Goal: Information Seeking & Learning: Learn about a topic

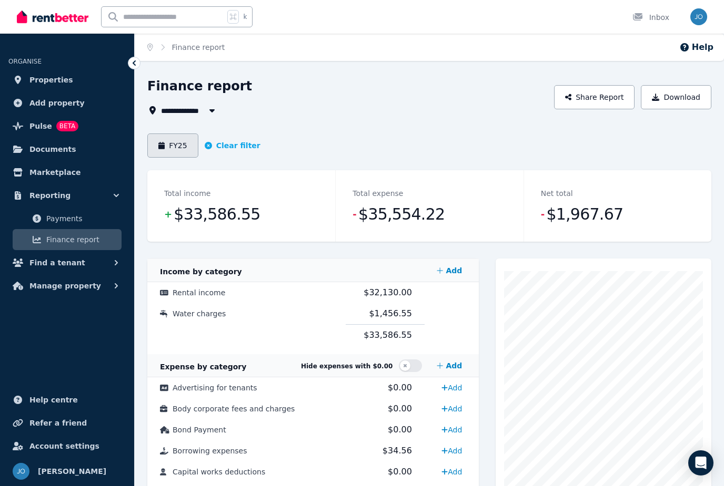
click at [174, 138] on button "FY25" at bounding box center [172, 146] width 51 height 24
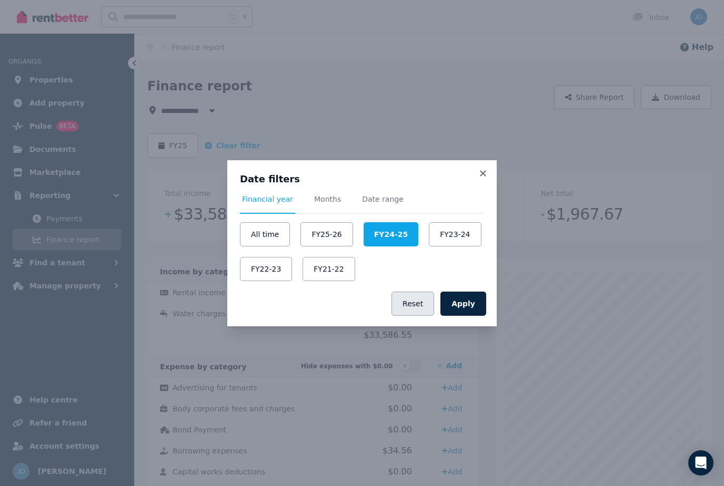
click at [420, 304] on button "Reset" at bounding box center [412, 304] width 43 height 24
click at [419, 303] on button "Reset" at bounding box center [412, 304] width 43 height 24
click at [268, 237] on button "All time" at bounding box center [265, 234] width 50 height 24
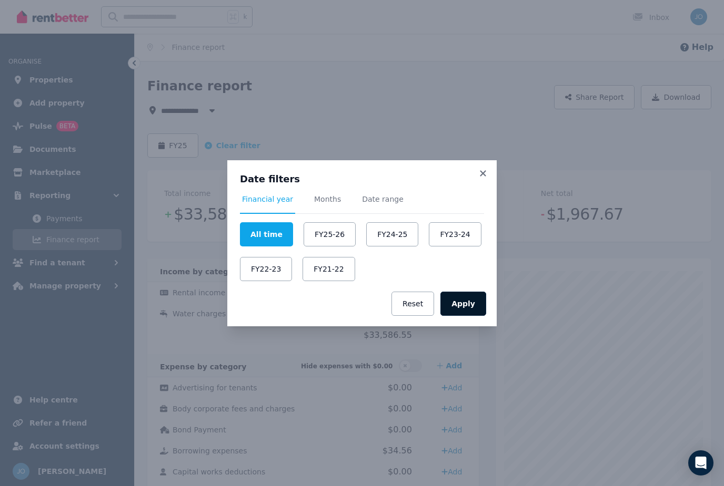
click at [460, 311] on button "Apply" at bounding box center [463, 304] width 46 height 24
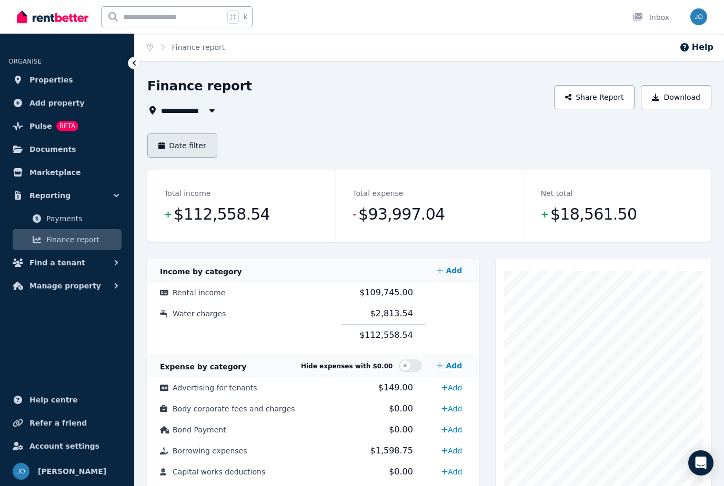
click at [198, 153] on button "Date filter" at bounding box center [182, 146] width 70 height 24
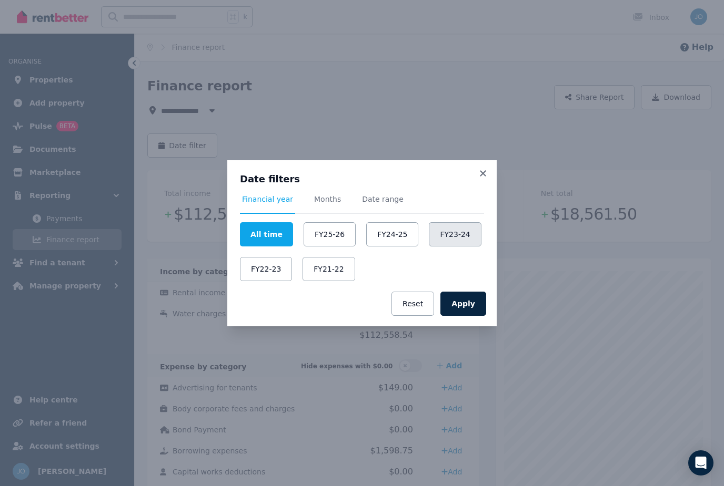
click at [463, 232] on button "FY23-24" at bounding box center [455, 234] width 52 height 24
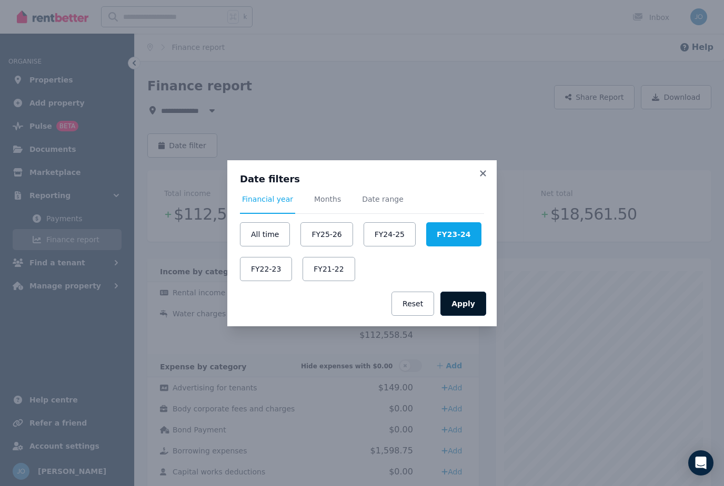
click at [467, 305] on button "Apply" at bounding box center [463, 304] width 46 height 24
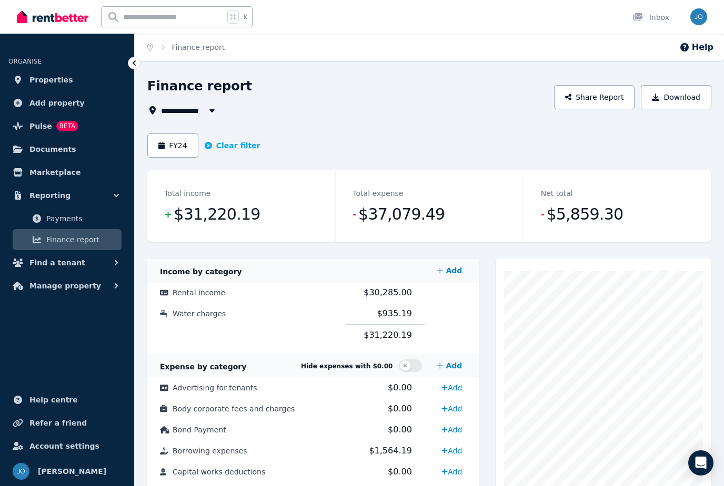
click at [224, 143] on button "Clear filter" at bounding box center [233, 145] width 56 height 11
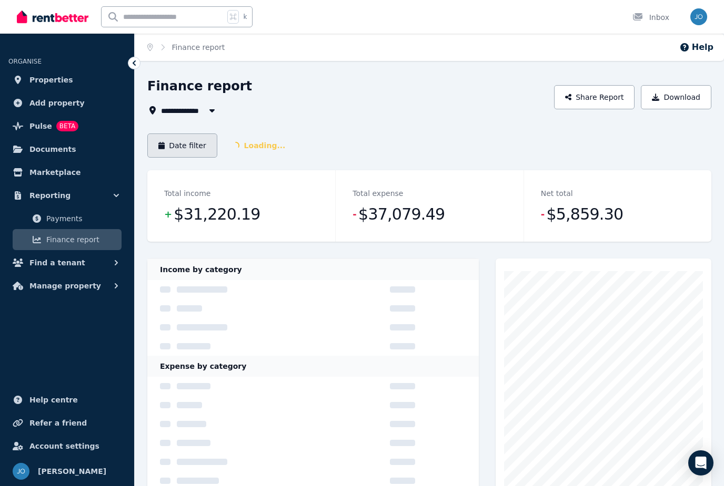
click at [190, 145] on button "Date filter" at bounding box center [182, 146] width 70 height 24
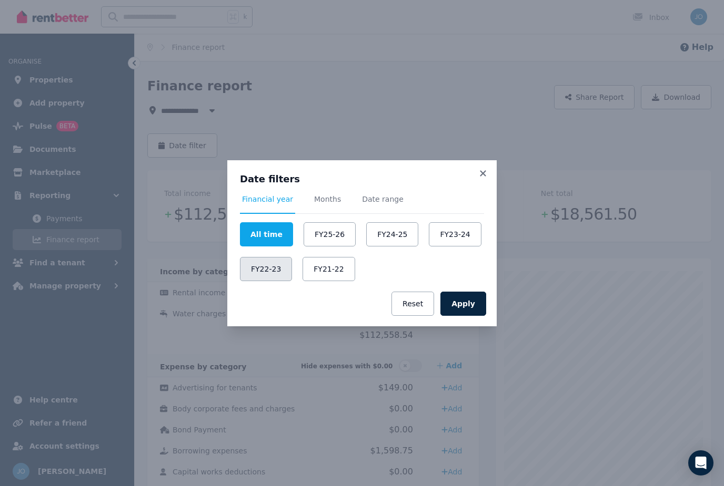
click at [261, 269] on button "FY22-23" at bounding box center [266, 269] width 52 height 24
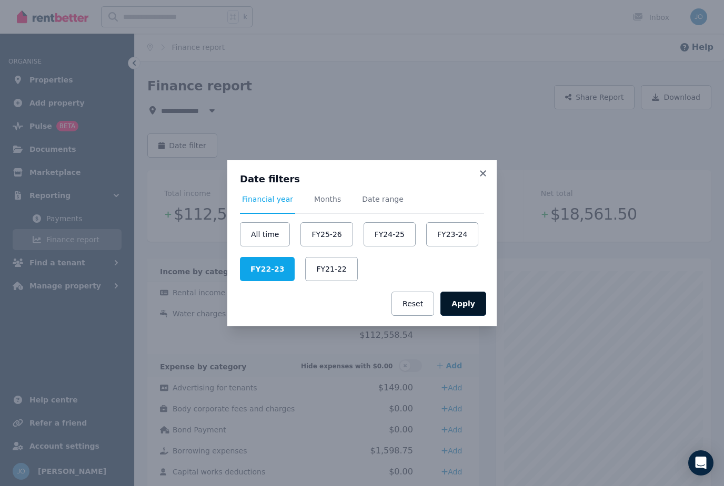
click at [485, 307] on button "Apply" at bounding box center [463, 304] width 46 height 24
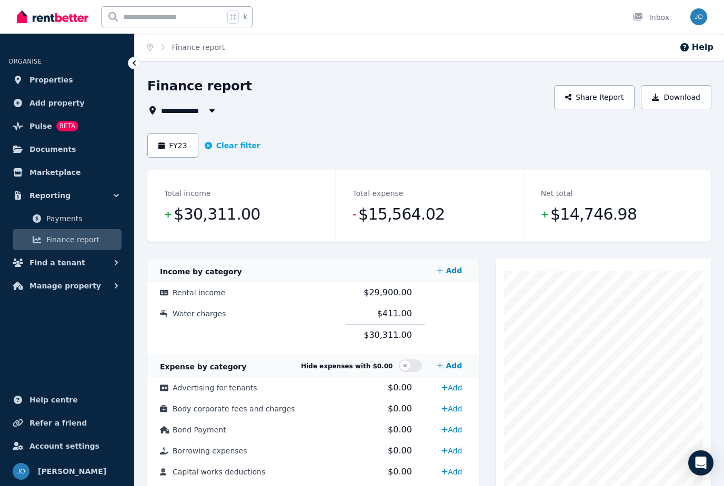
click at [225, 141] on button "Clear filter" at bounding box center [233, 145] width 56 height 11
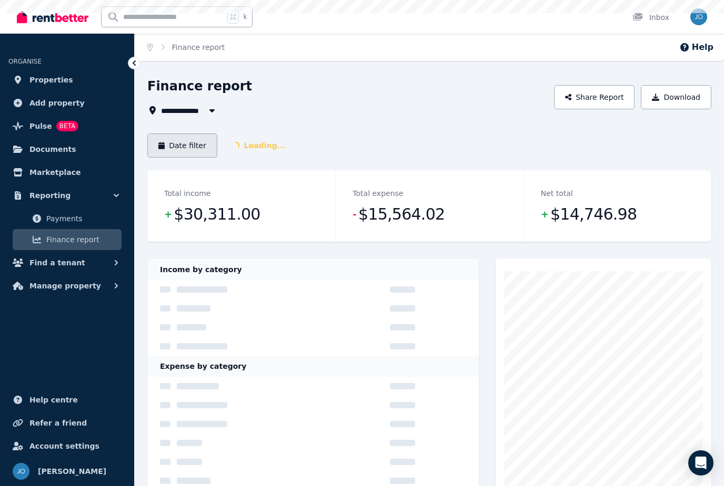
click at [181, 147] on button "Date filter" at bounding box center [182, 146] width 70 height 24
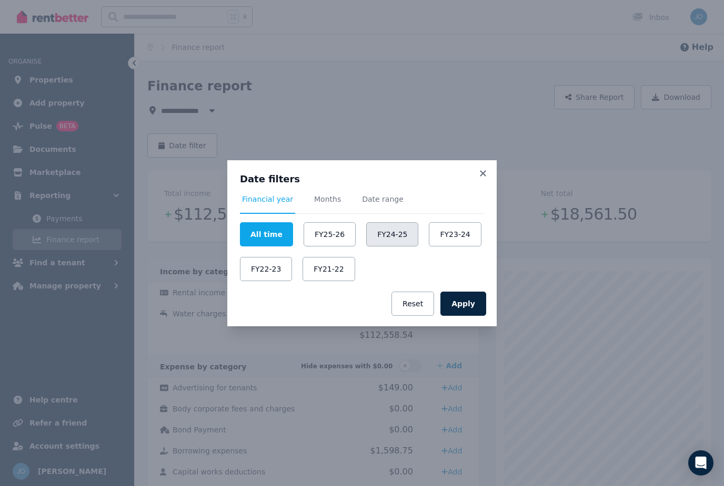
click at [387, 245] on button "FY24-25" at bounding box center [392, 234] width 52 height 24
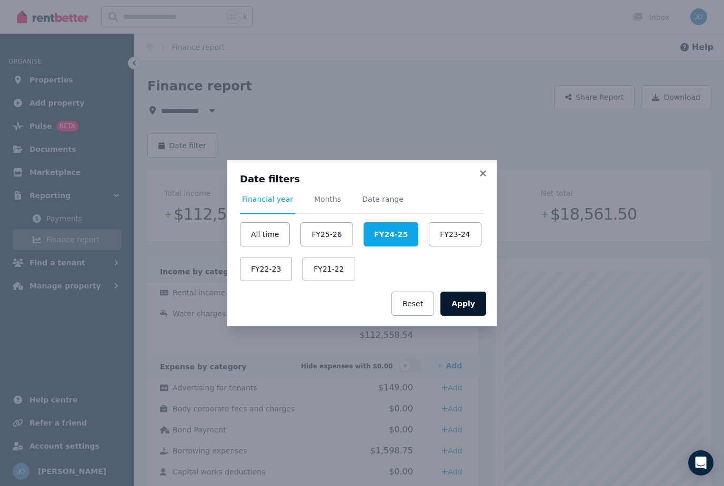
click at [464, 309] on button "Apply" at bounding box center [463, 304] width 46 height 24
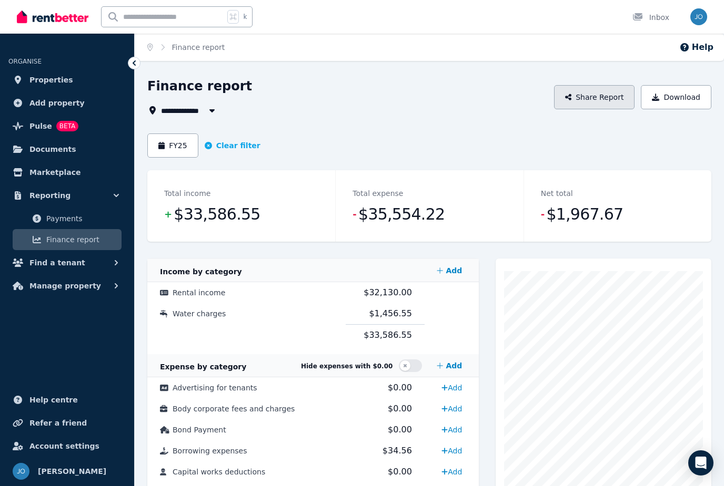
click at [614, 95] on button "Share Report" at bounding box center [594, 97] width 81 height 24
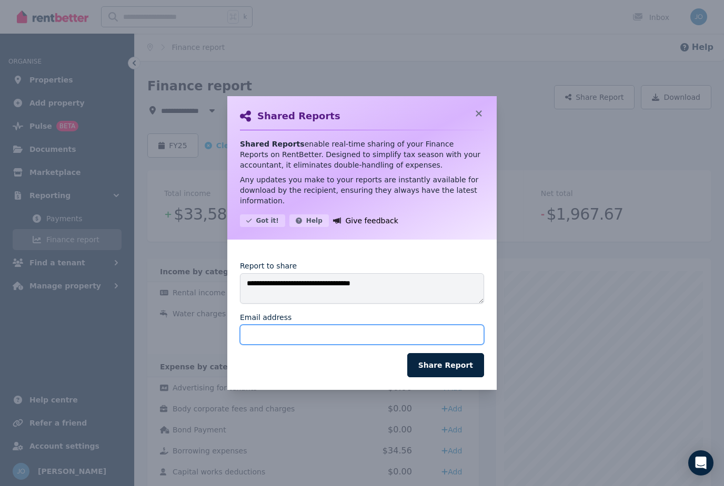
click at [347, 341] on input "Email address" at bounding box center [362, 335] width 244 height 20
type input "*"
type input "**********"
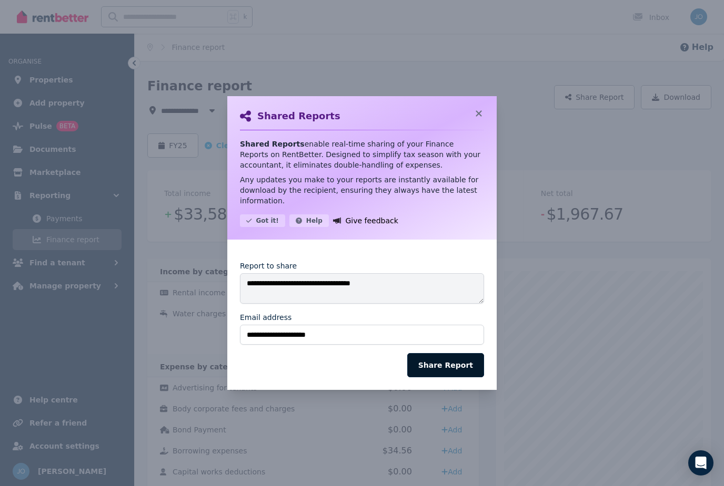
click at [468, 372] on button "Share Report" at bounding box center [445, 365] width 77 height 24
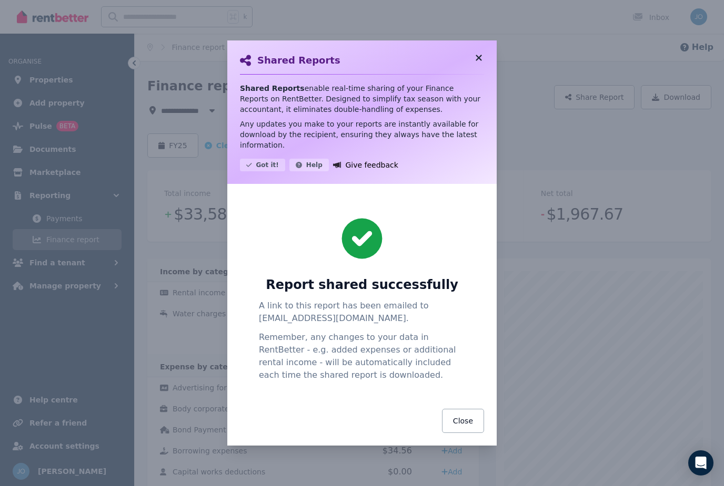
click at [479, 58] on icon at bounding box center [478, 58] width 6 height 6
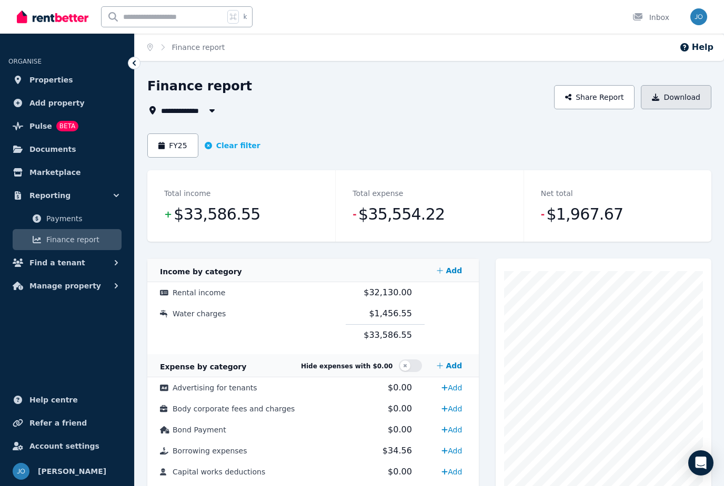
click at [688, 105] on button "Download" at bounding box center [676, 97] width 70 height 24
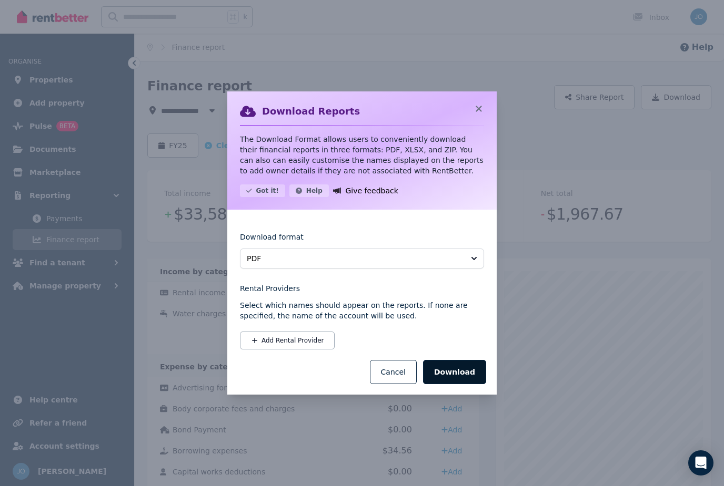
click at [463, 372] on button "Download" at bounding box center [454, 372] width 63 height 24
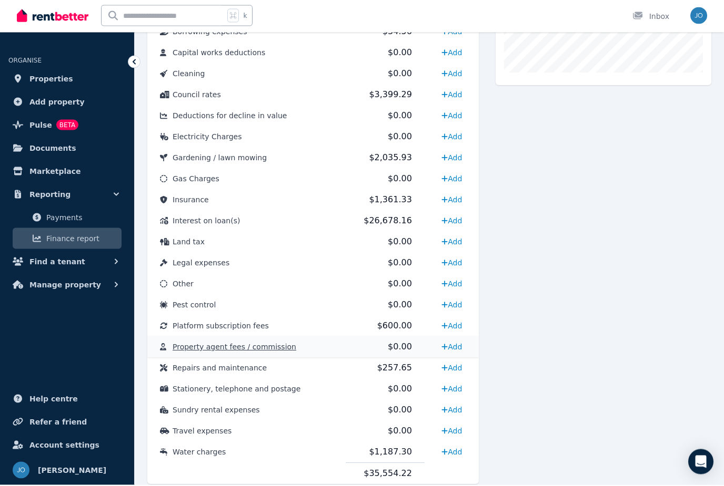
scroll to position [418, 0]
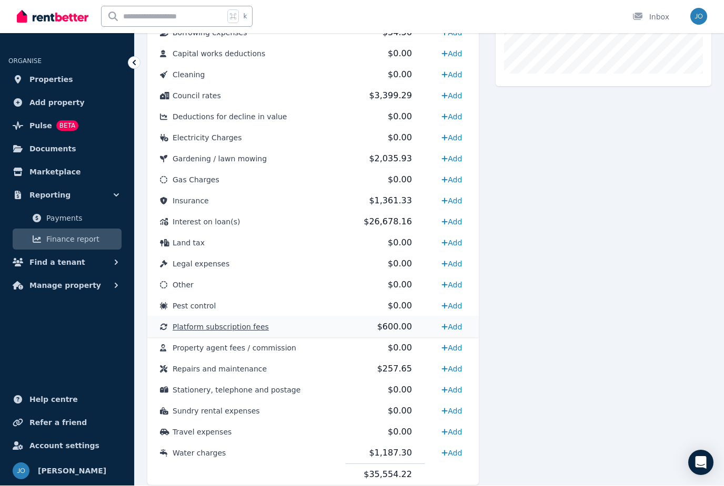
click at [229, 329] on span "Platform subscription fees" at bounding box center [220, 327] width 96 height 8
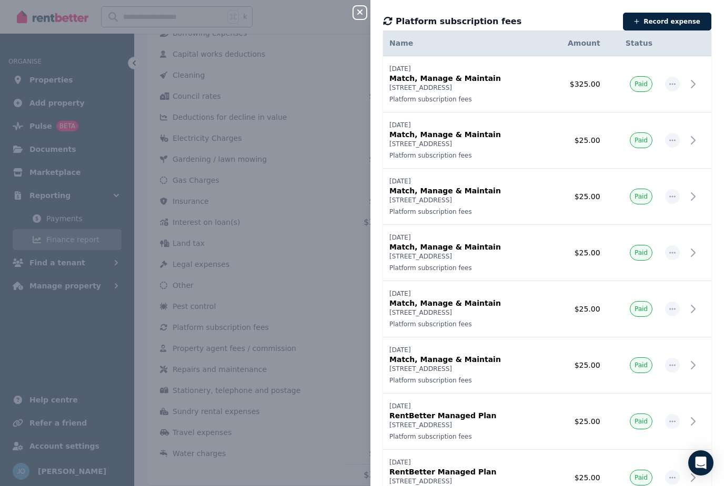
click at [360, 17] on button "Close panel" at bounding box center [359, 12] width 13 height 13
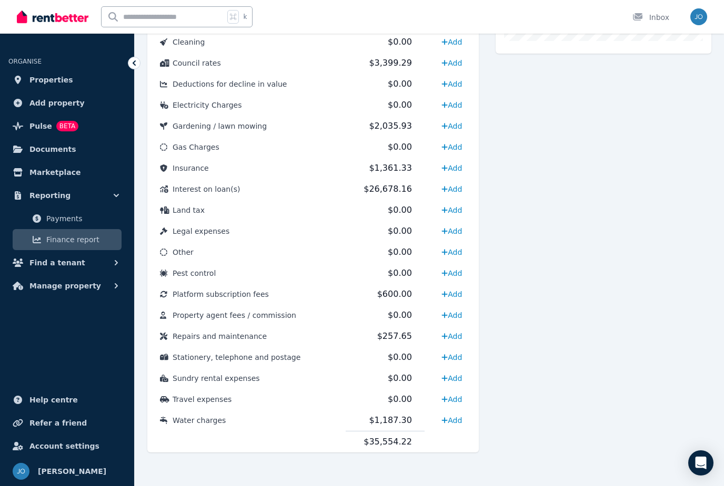
scroll to position [453, 0]
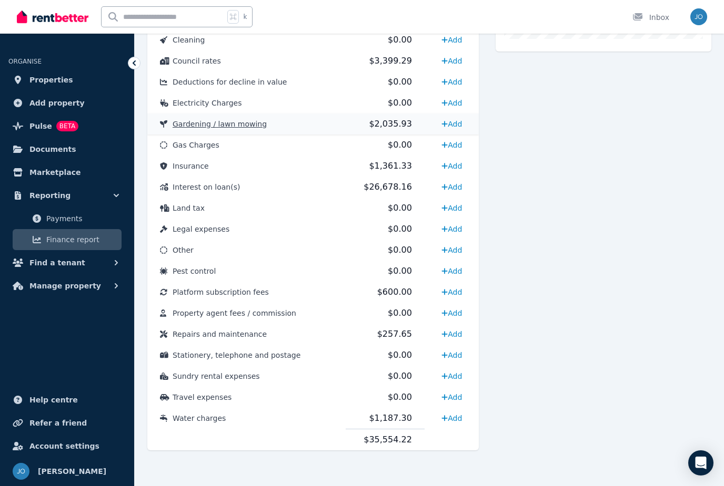
click at [232, 126] on span "Gardening / lawn mowing" at bounding box center [219, 124] width 94 height 8
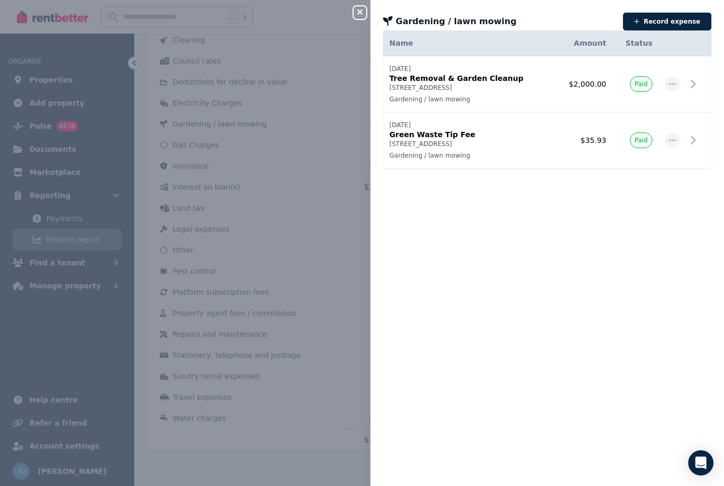
click at [359, 15] on icon "button" at bounding box center [359, 12] width 13 height 8
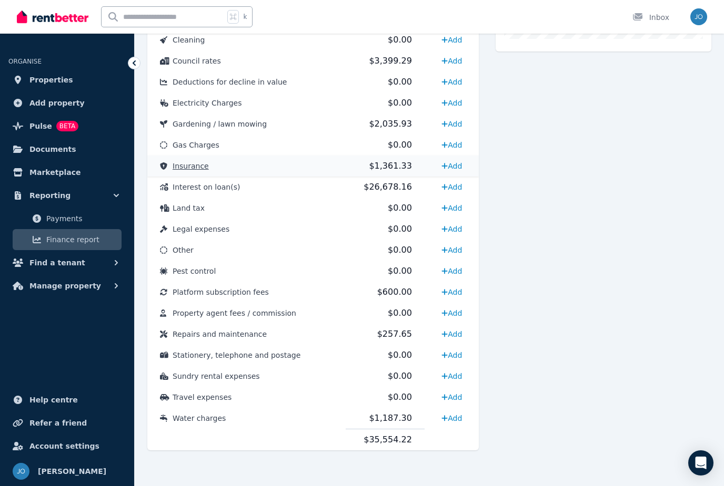
click at [190, 168] on span "Insurance" at bounding box center [190, 166] width 36 height 8
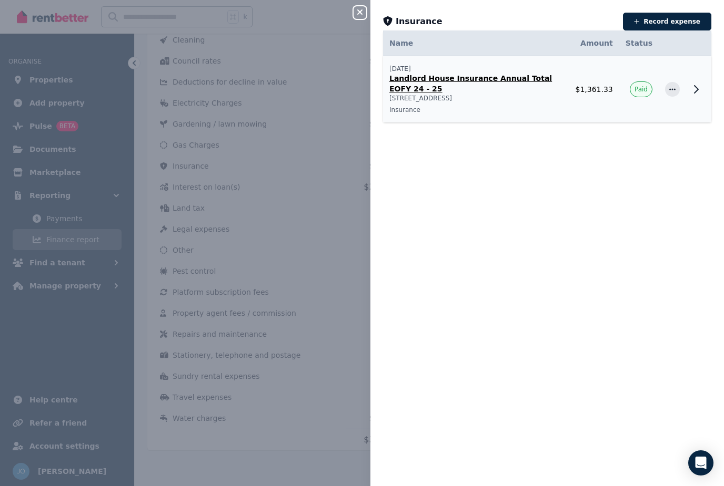
click at [500, 80] on p "Landlord House Insurance Annual Total EOFY 24 - 25" at bounding box center [476, 83] width 174 height 21
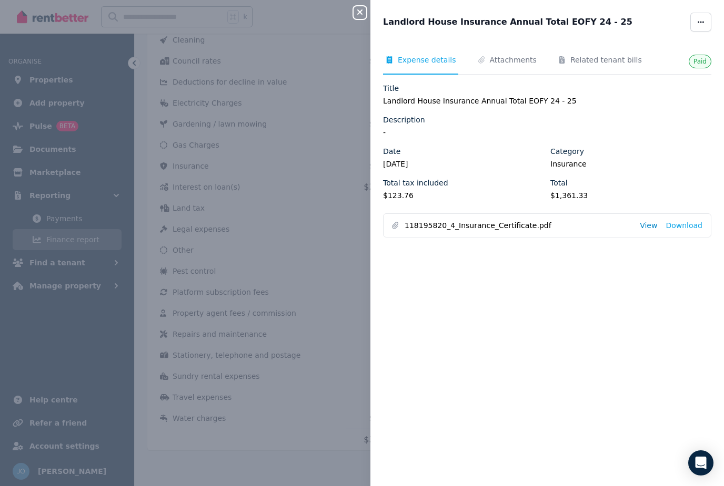
click at [653, 228] on link "View" at bounding box center [647, 225] width 17 height 11
click at [362, 13] on icon "button" at bounding box center [359, 12] width 13 height 8
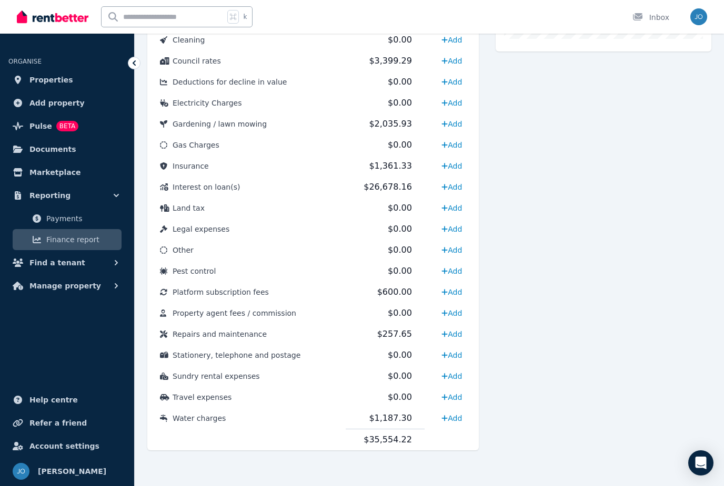
click at [626, 246] on div "Expense Insurance 1,361.33" at bounding box center [603, 136] width 216 height 662
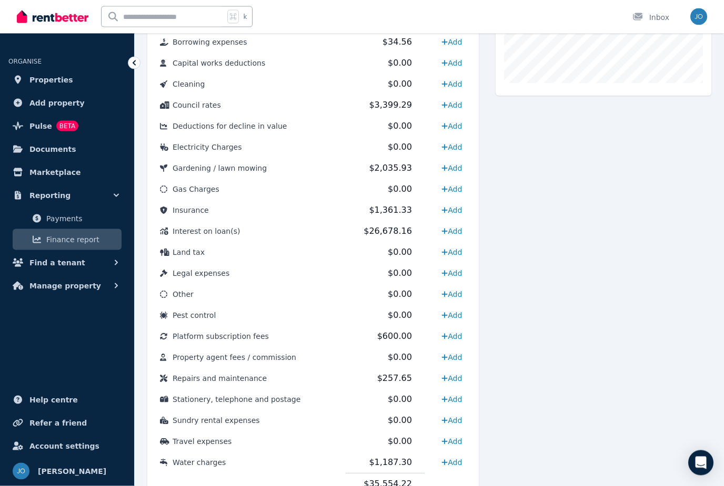
scroll to position [412, 0]
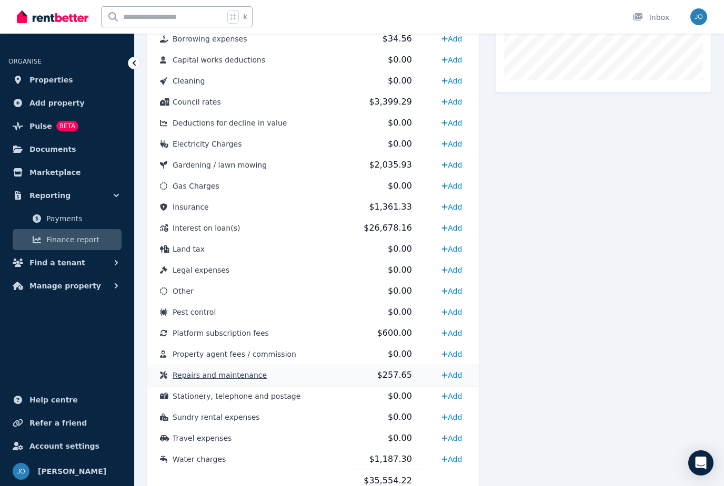
click at [253, 376] on span "Repairs and maintenance" at bounding box center [219, 375] width 94 height 8
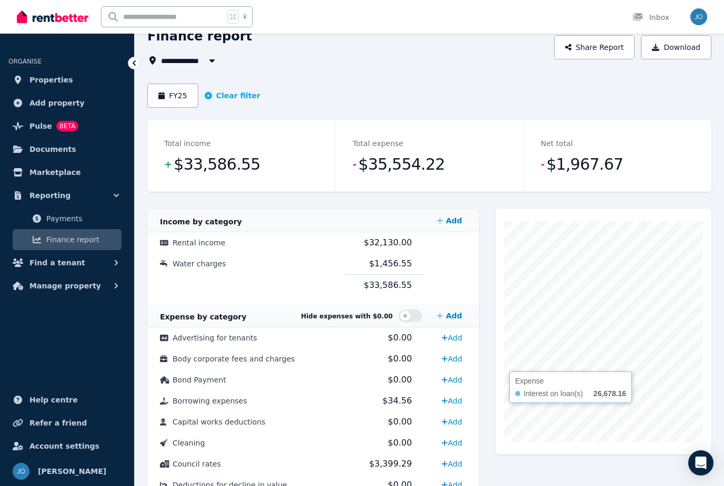
scroll to position [43, 0]
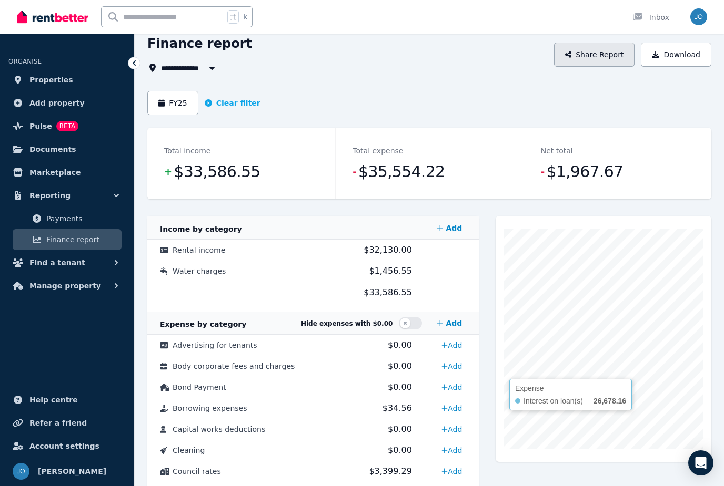
click at [591, 58] on button "Share Report" at bounding box center [594, 55] width 81 height 24
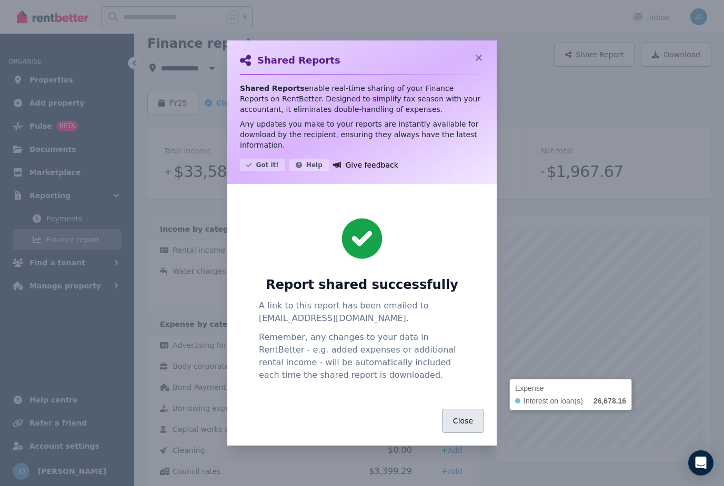
click at [471, 433] on button "Close" at bounding box center [463, 421] width 42 height 24
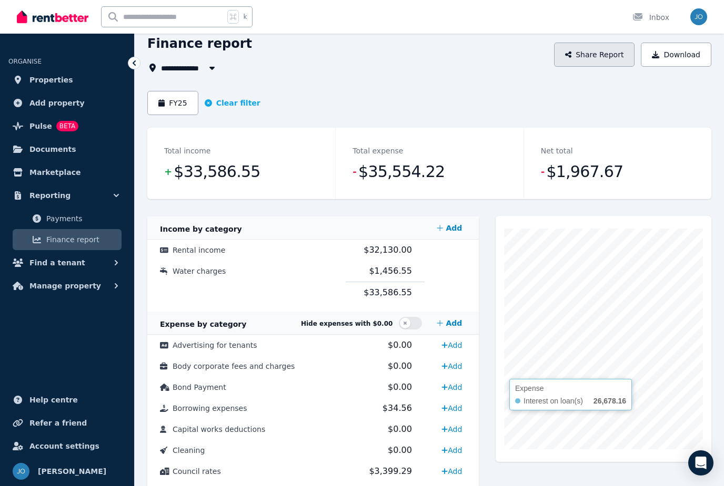
click at [608, 59] on button "Share Report" at bounding box center [594, 55] width 81 height 24
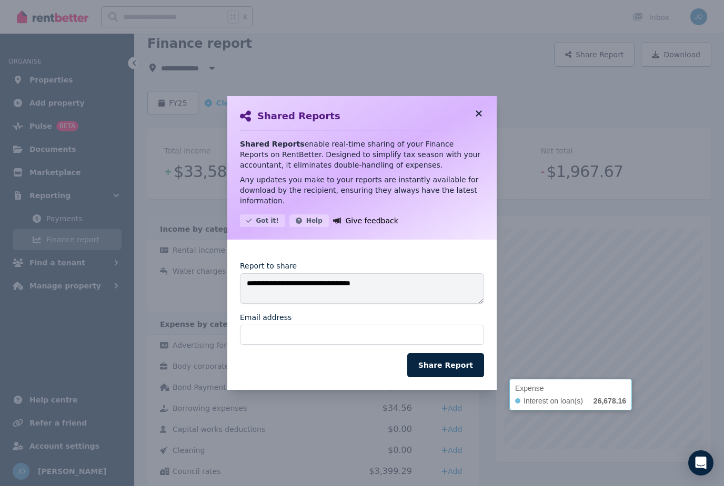
click at [475, 118] on icon at bounding box center [478, 113] width 11 height 9
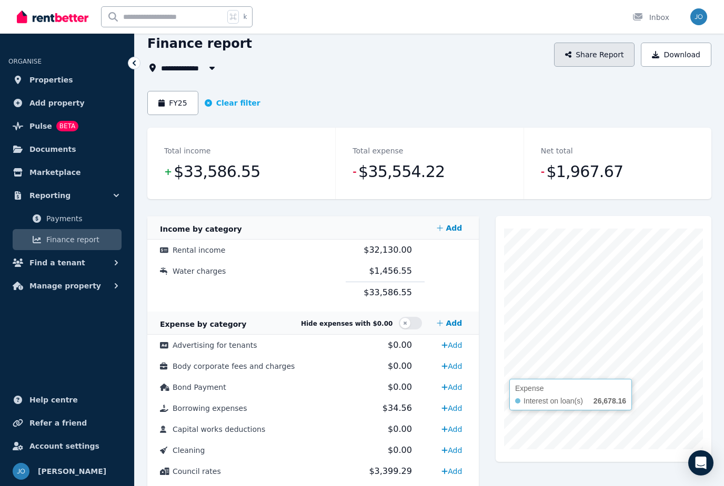
click at [610, 47] on button "Share Report" at bounding box center [594, 55] width 81 height 24
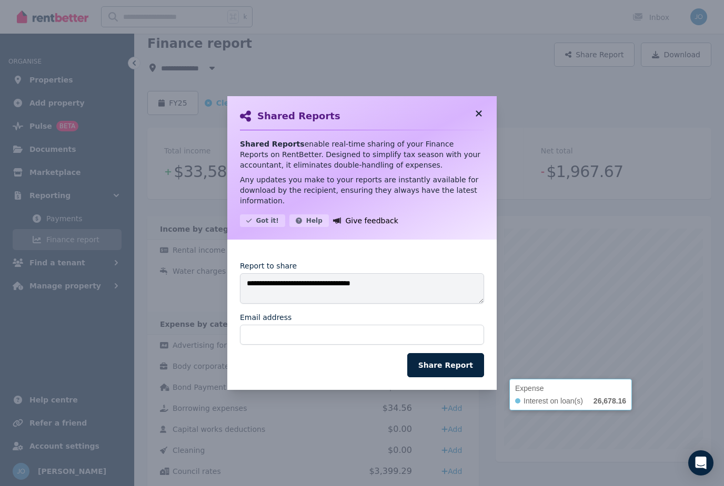
click at [480, 116] on icon at bounding box center [478, 113] width 6 height 6
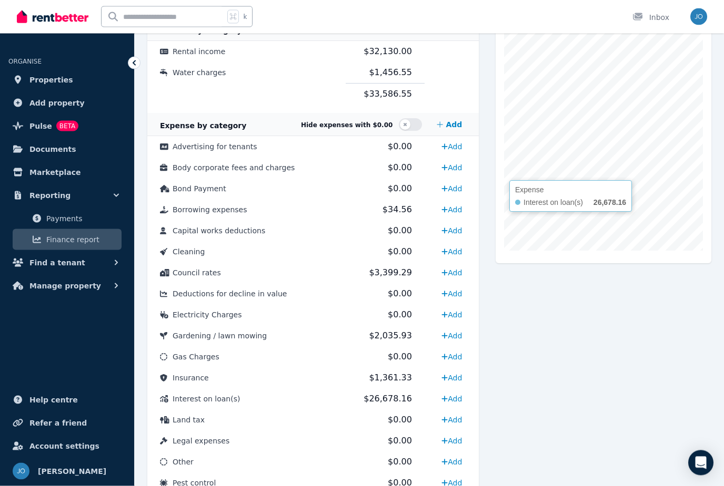
scroll to position [241, 0]
click at [212, 213] on span "Borrowing expenses" at bounding box center [209, 210] width 74 height 8
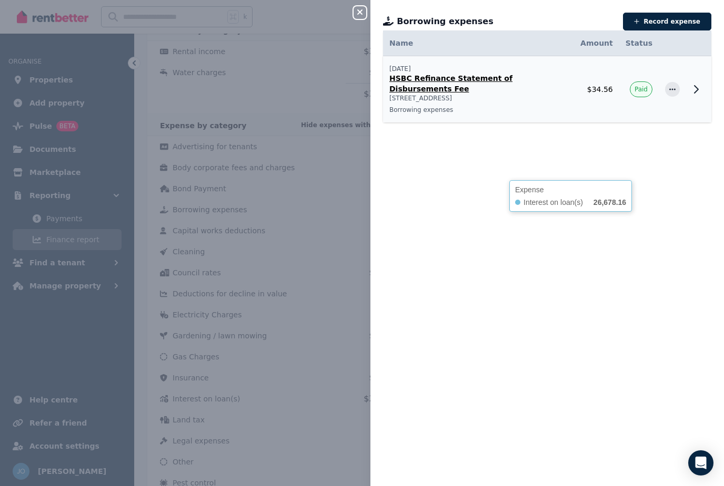
click at [441, 82] on p "HSBC Refinance Statement of Disbursements Fee" at bounding box center [478, 83] width 178 height 21
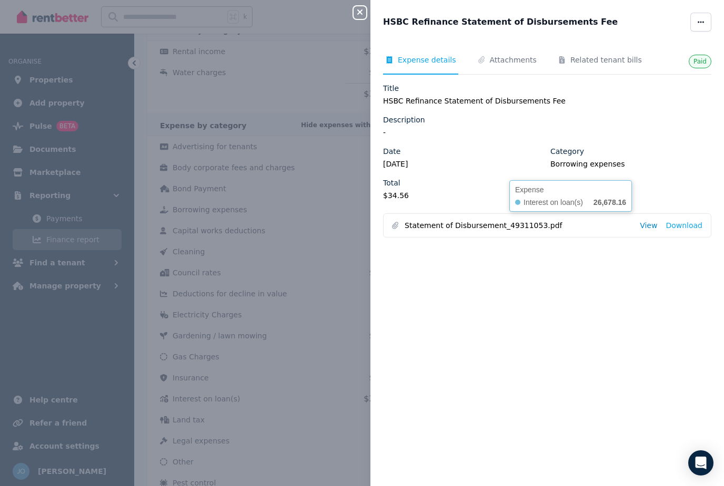
click at [656, 228] on link "View" at bounding box center [647, 225] width 17 height 11
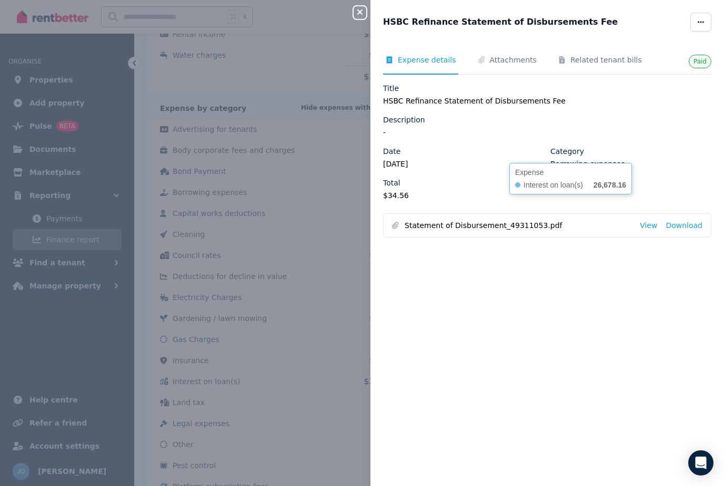
click at [361, 14] on icon "button" at bounding box center [359, 11] width 5 height 5
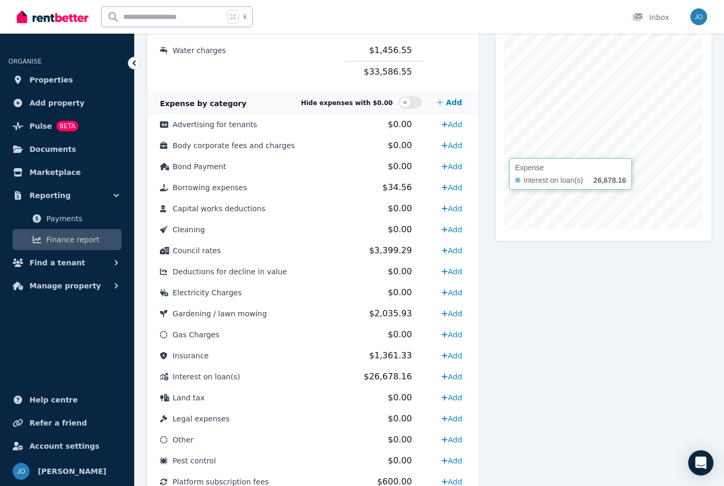
scroll to position [280, 0]
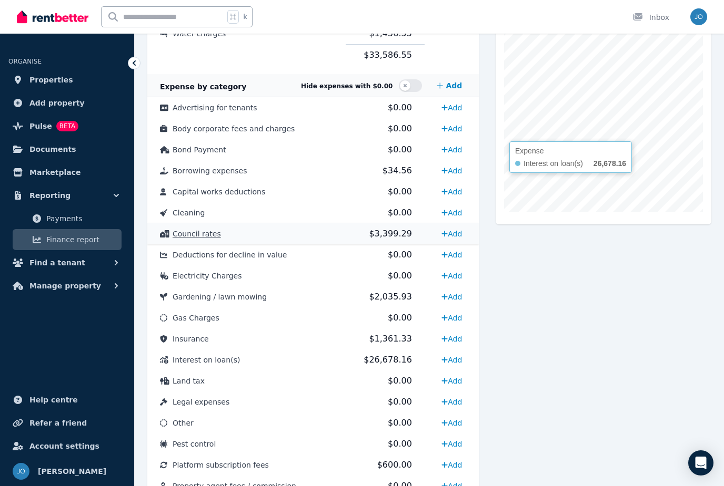
click at [195, 238] on span "Council rates" at bounding box center [196, 234] width 48 height 8
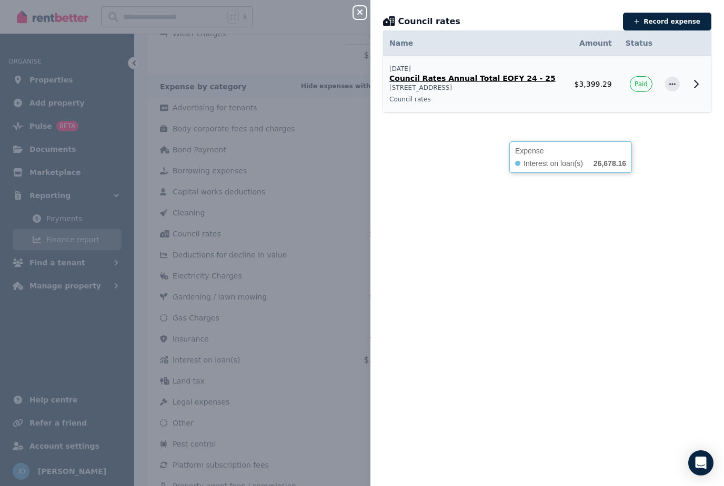
click at [493, 86] on p "21 Emerald Place, Green Point" at bounding box center [474, 88] width 171 height 8
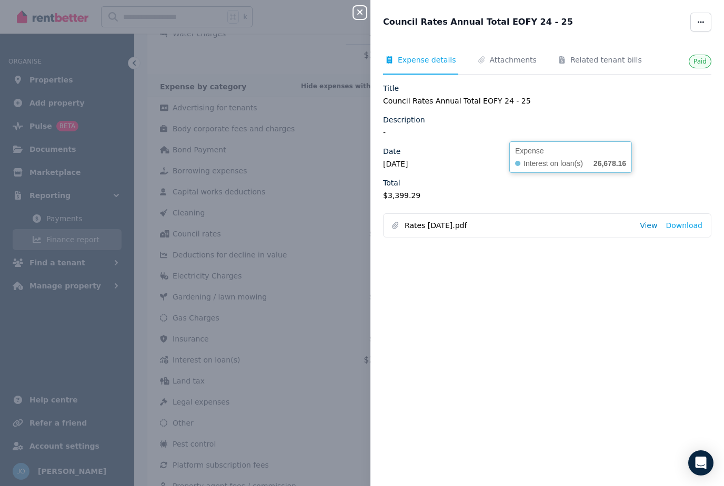
click at [652, 228] on link "View" at bounding box center [647, 225] width 17 height 11
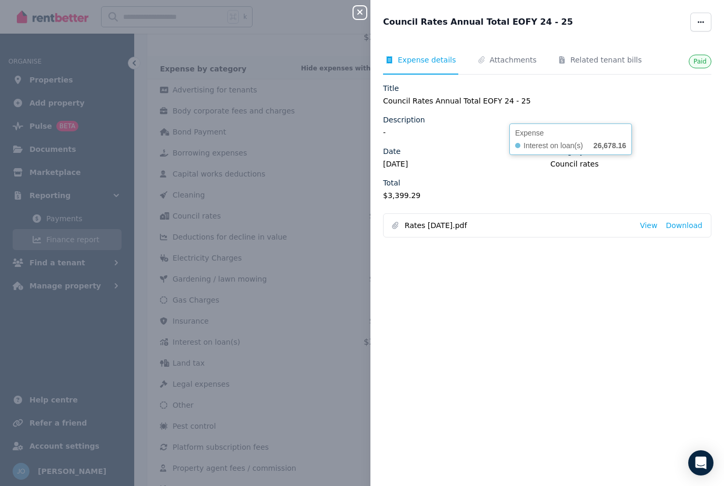
click at [357, 15] on icon "button" at bounding box center [359, 12] width 13 height 8
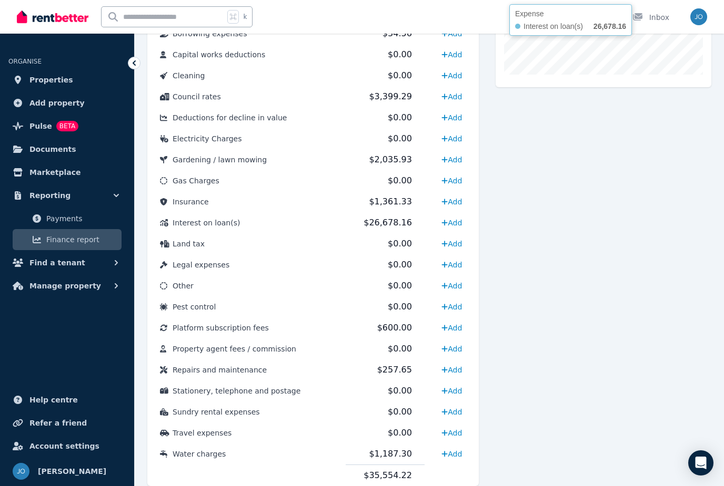
scroll to position [418, 0]
click at [202, 232] on td "Interest on loan(s)" at bounding box center [246, 222] width 198 height 21
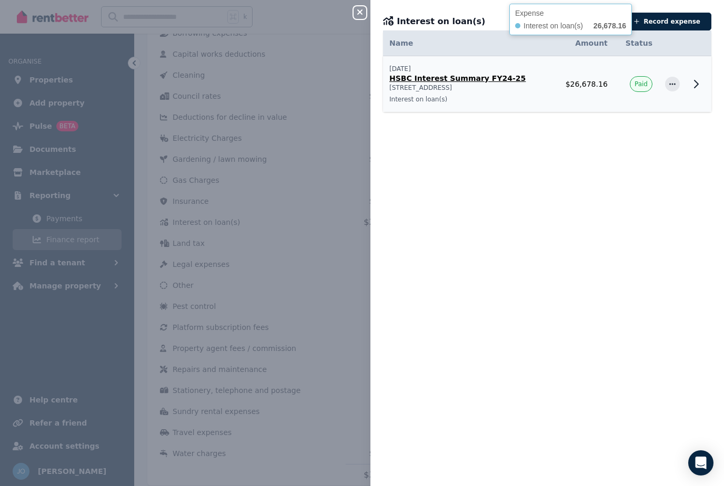
click at [452, 89] on p "21 Emerald Place, Green Point" at bounding box center [467, 88] width 156 height 8
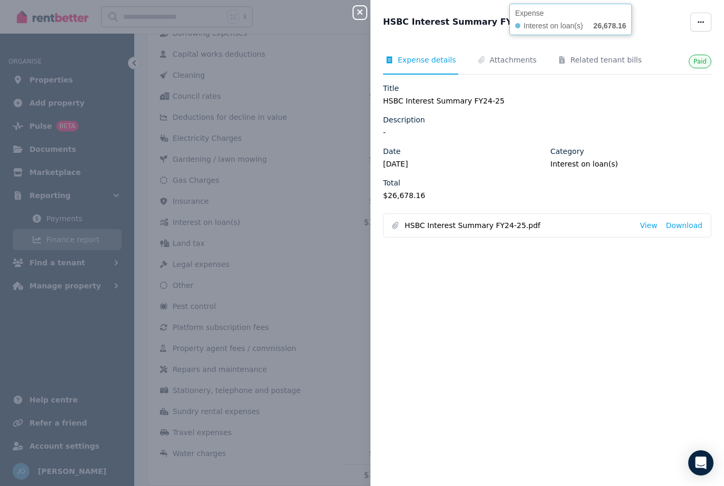
click at [361, 17] on button "Close panel" at bounding box center [359, 12] width 13 height 13
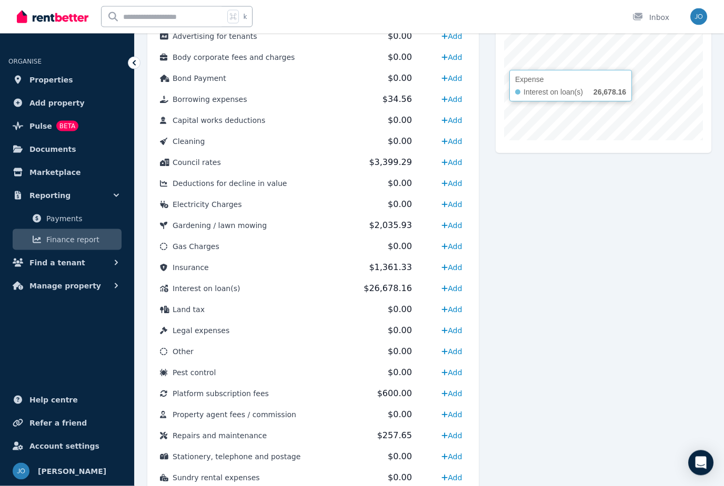
scroll to position [352, 0]
click at [216, 226] on span "Gardening / lawn mowing" at bounding box center [219, 225] width 94 height 8
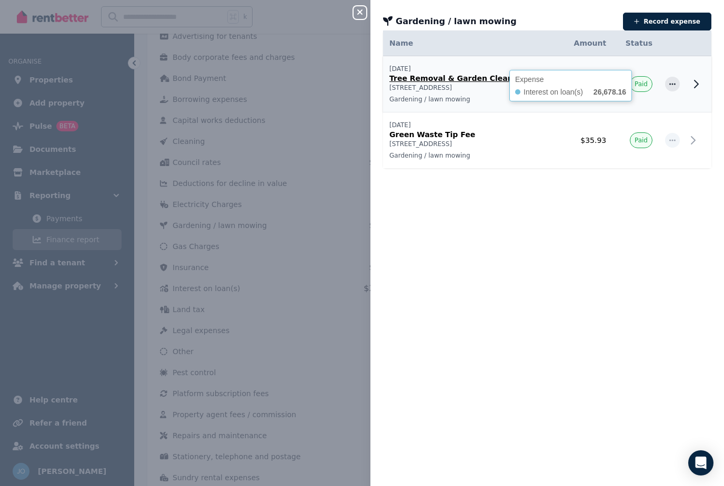
click at [447, 81] on p "Tree Removal & Garden Cleanup" at bounding box center [468, 78] width 158 height 11
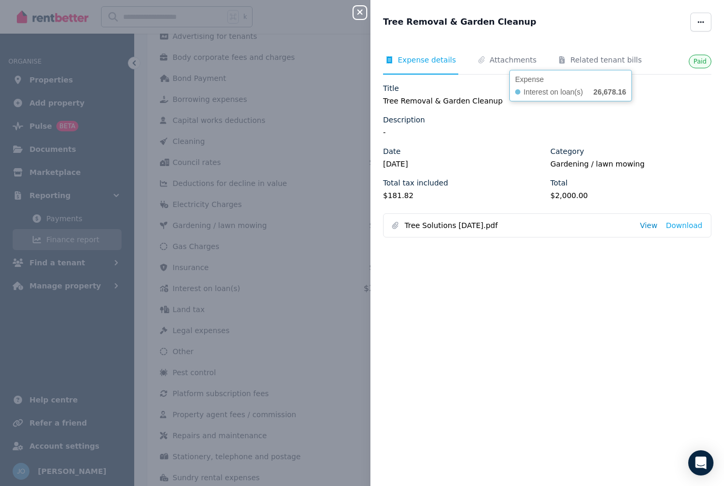
click at [654, 226] on link "View" at bounding box center [647, 225] width 17 height 11
click at [365, 14] on icon "button" at bounding box center [359, 12] width 13 height 8
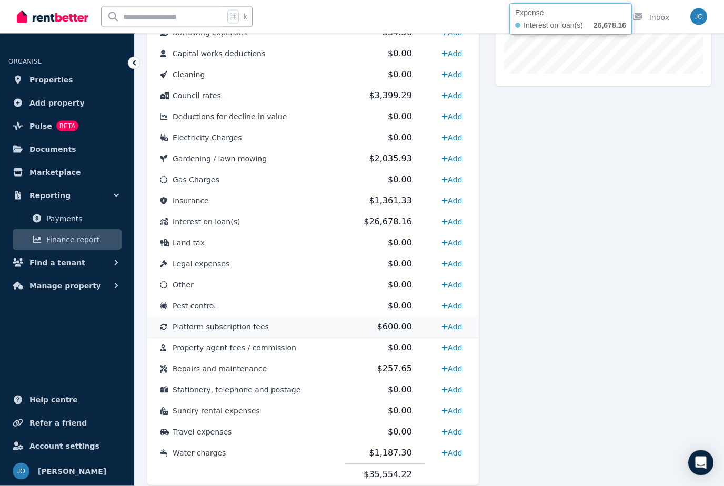
scroll to position [418, 0]
click at [216, 330] on span "Platform subscription fees" at bounding box center [220, 327] width 96 height 8
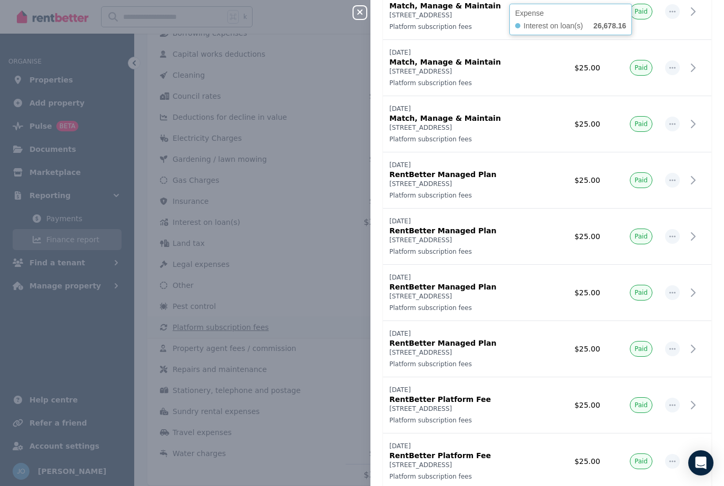
scroll to position [241, 0]
click at [469, 394] on p "28/8/2024" at bounding box center [464, 391] width 151 height 8
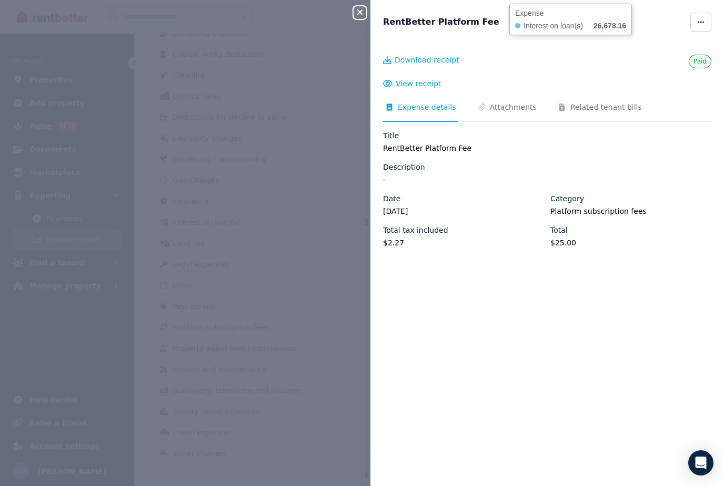
scroll to position [0, 0]
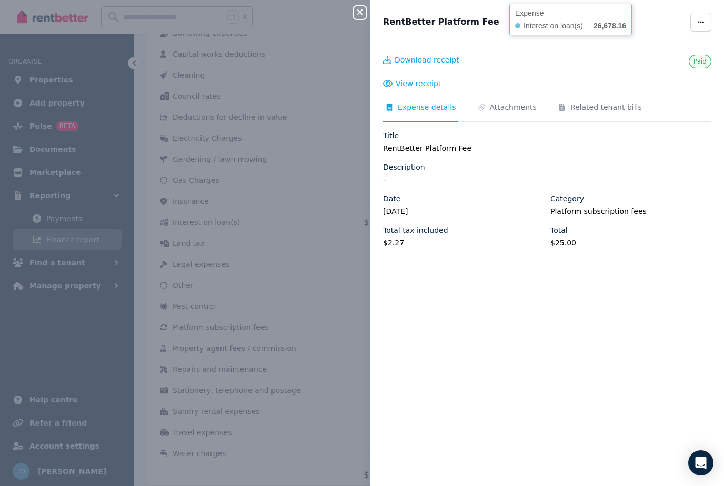
click at [361, 9] on icon "button" at bounding box center [359, 12] width 13 height 8
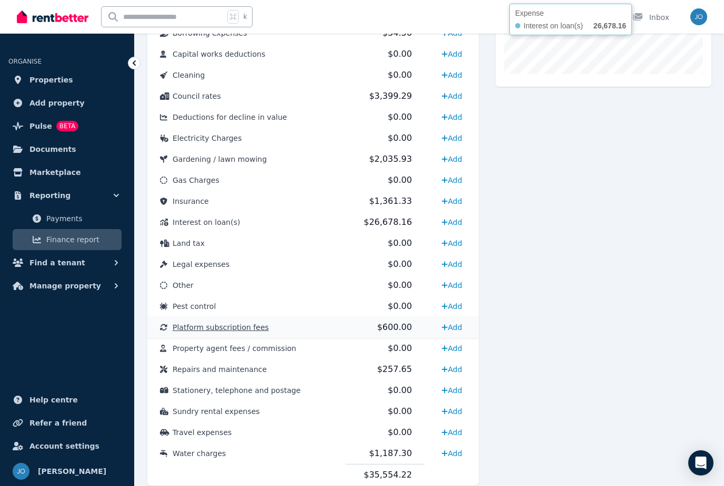
click at [222, 329] on span "Platform subscription fees" at bounding box center [220, 327] width 96 height 8
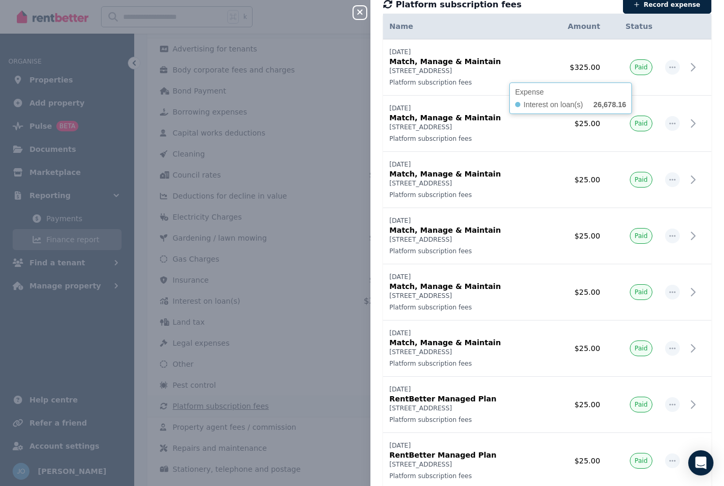
scroll to position [16, 0]
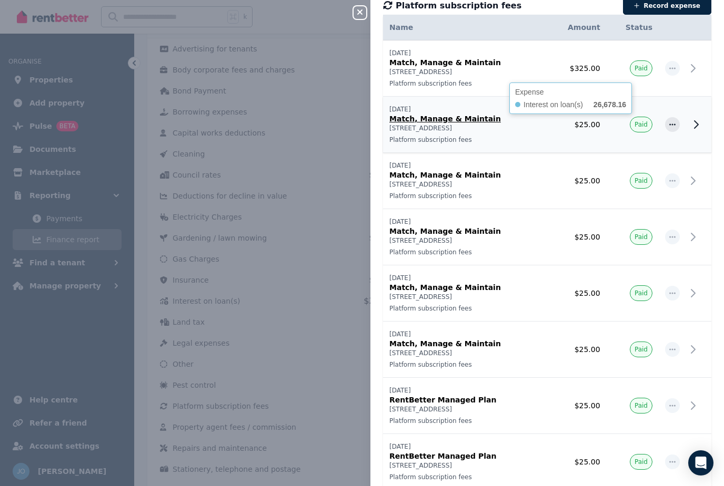
click at [596, 102] on td "$25.00" at bounding box center [576, 125] width 59 height 56
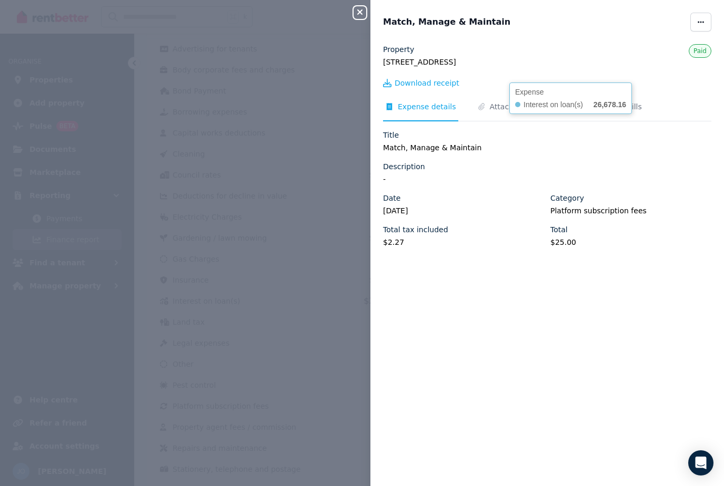
click at [360, 15] on icon "button" at bounding box center [359, 12] width 13 height 8
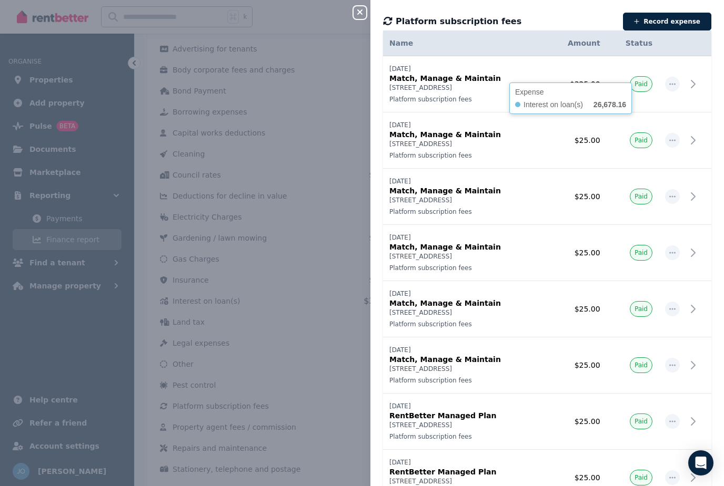
scroll to position [0, 0]
click at [365, 15] on icon "button" at bounding box center [359, 12] width 13 height 8
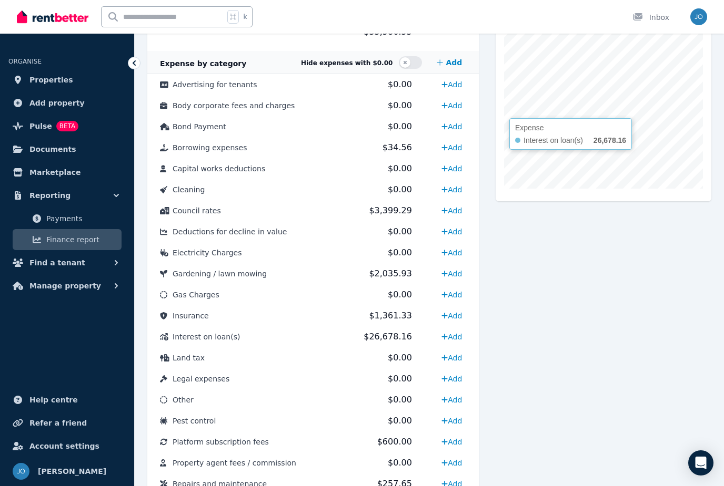
scroll to position [302, 0]
click at [617, 257] on div "Expense Interest on loan(s) 26,678.16" at bounding box center [603, 287] width 216 height 662
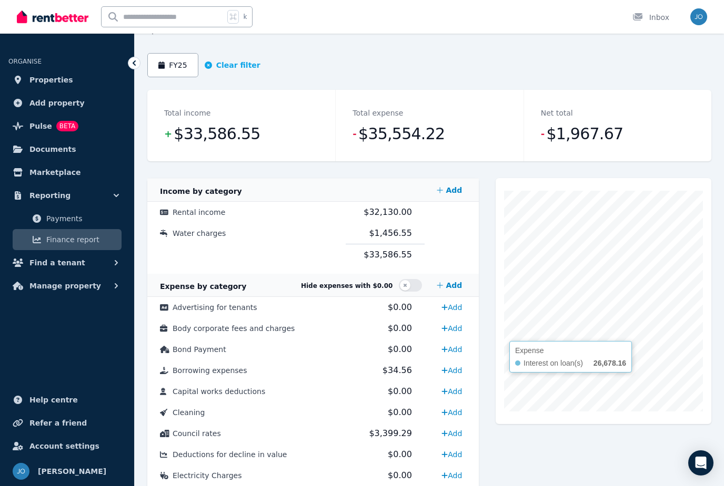
scroll to position [0, 0]
